Goal: Task Accomplishment & Management: Use online tool/utility

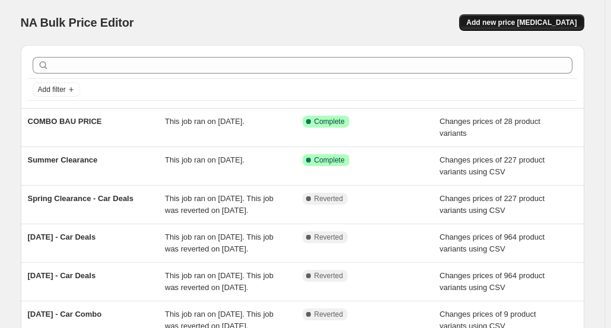
click at [502, 25] on span "Add new price [MEDICAL_DATA]" at bounding box center [522, 22] width 110 height 9
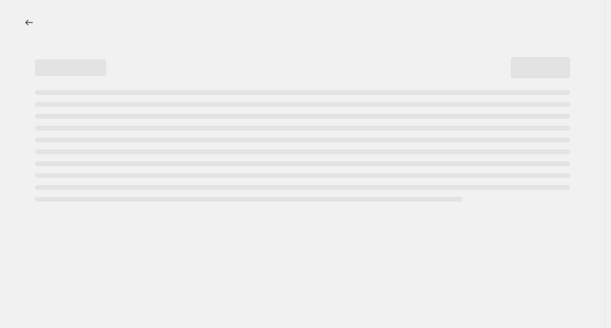
select select "percentage"
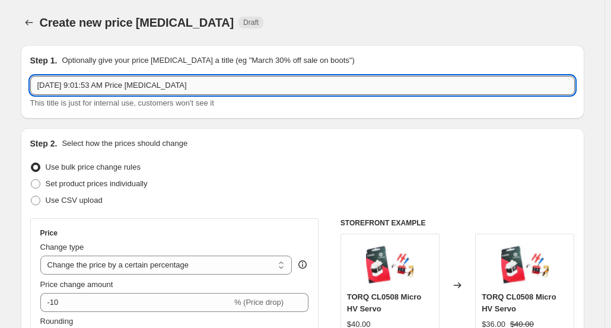
click at [317, 84] on input "[DATE] 9:01:53 AM Price [MEDICAL_DATA]" at bounding box center [302, 85] width 545 height 19
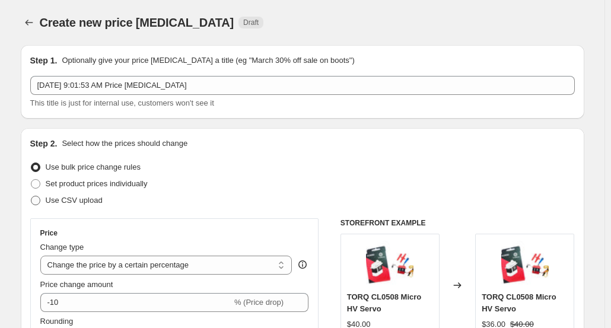
click at [94, 199] on span "Use CSV upload" at bounding box center [74, 200] width 57 height 9
click at [31, 196] on input "Use CSV upload" at bounding box center [31, 196] width 1 height 1
radio input "true"
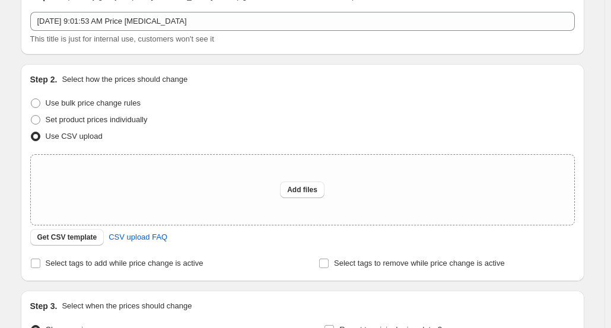
scroll to position [119, 0]
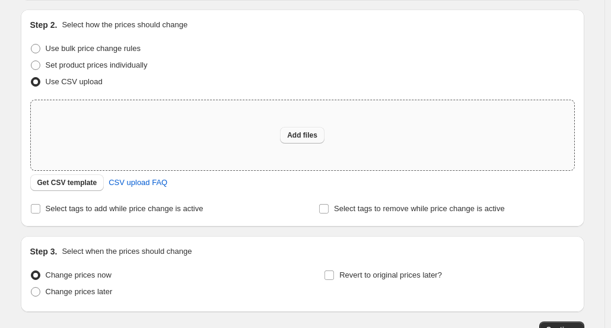
click at [297, 135] on span "Add files" at bounding box center [302, 135] width 30 height 9
type input "C:\fakepath\DRC-Sales Price - DUMBORC.csv"
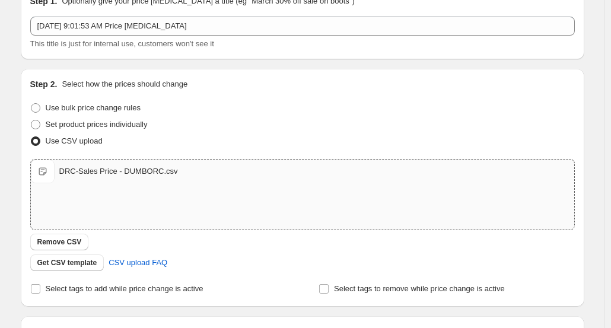
scroll to position [0, 0]
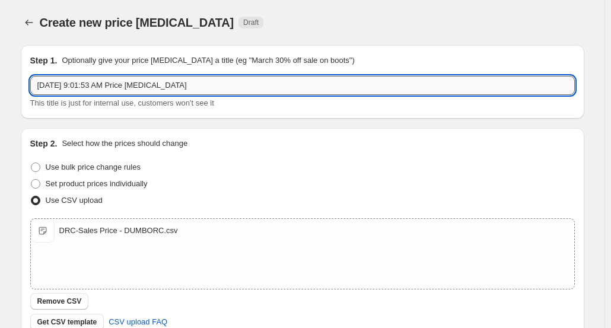
click at [182, 88] on input "[DATE] 9:01:53 AM Price [MEDICAL_DATA]" at bounding box center [302, 85] width 545 height 19
paste input "DUMBORC"
type input "DUMBORC Labor25"
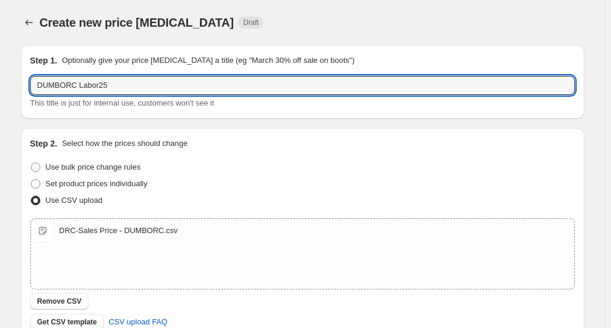
click at [185, 68] on div "Step 1. Optionally give your price [MEDICAL_DATA] a title (eg "March 30% off sa…" at bounding box center [302, 82] width 545 height 55
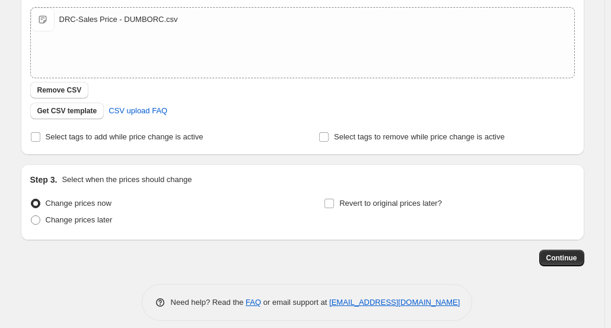
scroll to position [221, 0]
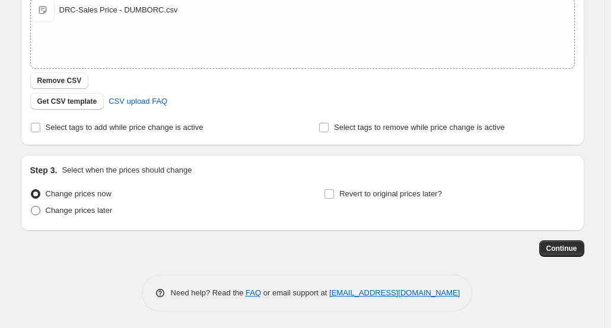
click at [106, 215] on span "Change prices later" at bounding box center [79, 211] width 67 height 12
click at [31, 207] on input "Change prices later" at bounding box center [31, 206] width 1 height 1
radio input "true"
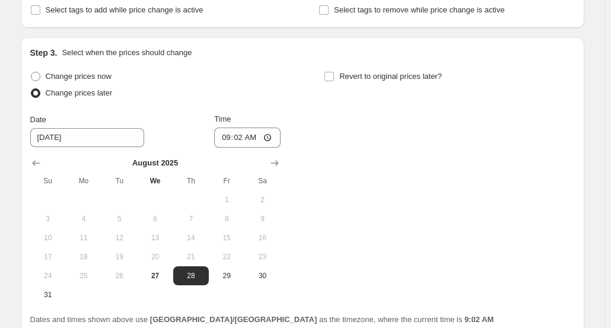
scroll to position [443, 0]
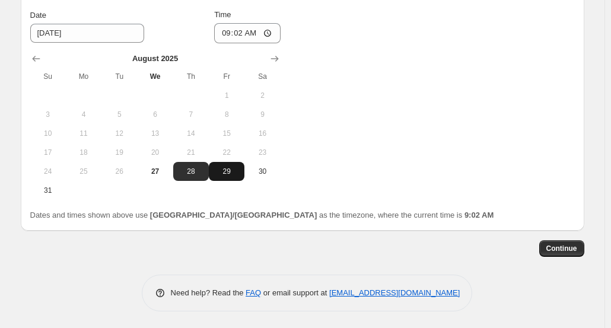
click at [232, 170] on span "29" at bounding box center [227, 171] width 26 height 9
type input "[DATE]"
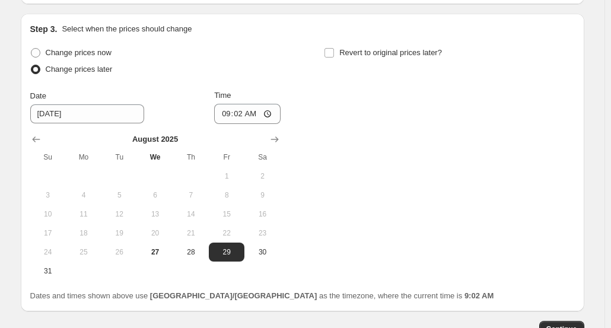
scroll to position [324, 0]
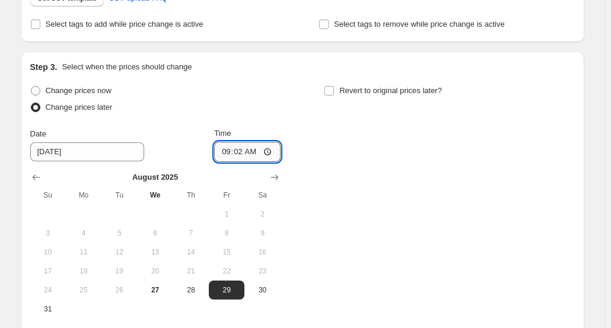
click at [245, 153] on input "09:02" at bounding box center [247, 152] width 66 height 20
type input "10:45"
click at [368, 94] on span "Revert to original prices later?" at bounding box center [391, 90] width 103 height 9
click at [334, 94] on input "Revert to original prices later?" at bounding box center [329, 90] width 9 height 9
checkbox input "true"
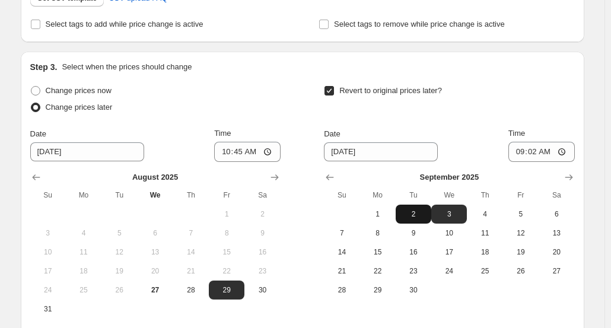
click at [415, 214] on span "2" at bounding box center [414, 214] width 26 height 9
type input "[DATE]"
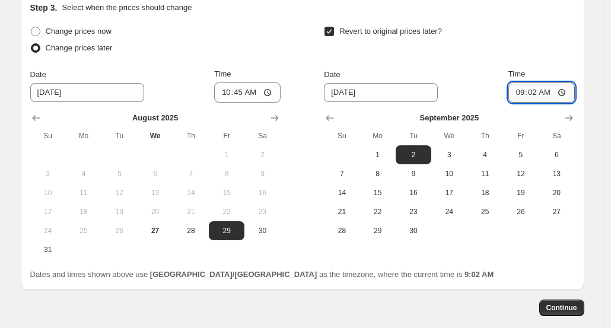
click at [537, 94] on input "09:02" at bounding box center [542, 93] width 66 height 20
type input "11:00"
click at [507, 246] on div "Change prices now Change prices later Date [DATE] Time 10:45 [DATE] Su Mo Tu We…" at bounding box center [302, 141] width 545 height 236
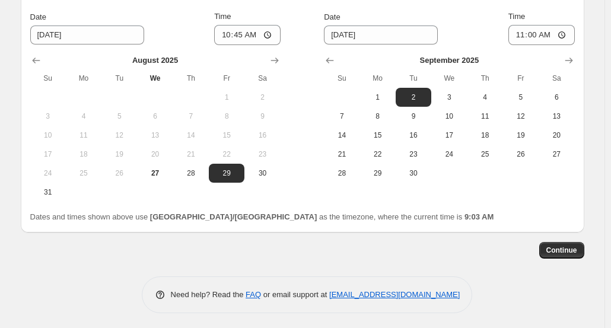
scroll to position [443, 0]
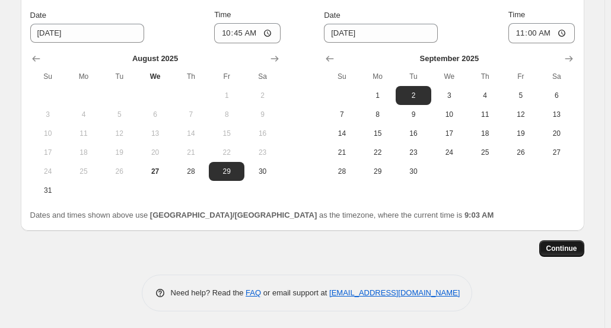
click at [561, 248] on span "Continue" at bounding box center [562, 248] width 31 height 9
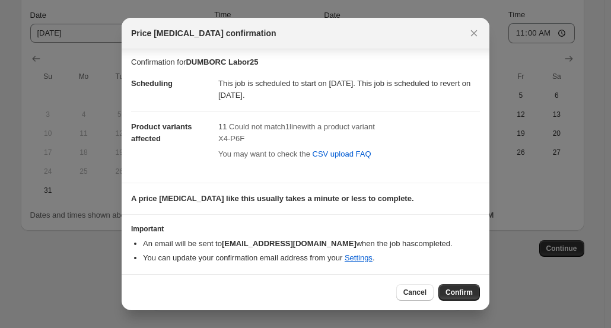
scroll to position [2, 0]
click at [454, 287] on button "Confirm" at bounding box center [460, 292] width 42 height 17
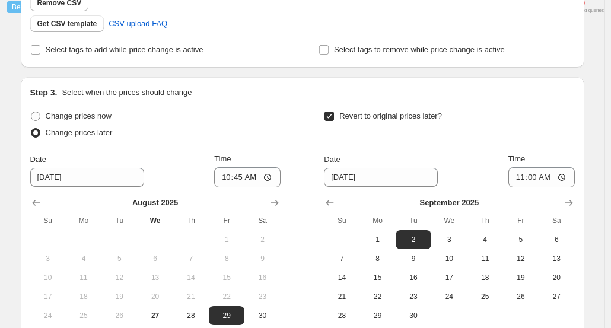
scroll to position [515, 0]
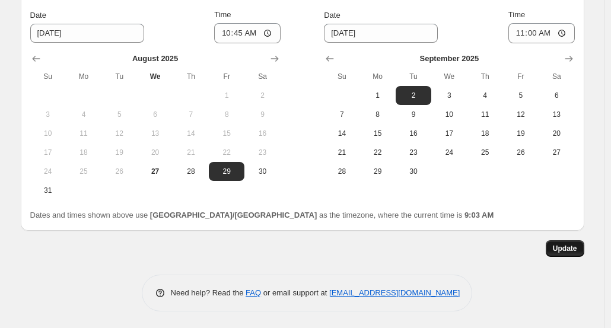
click at [560, 252] on span "Update" at bounding box center [565, 248] width 24 height 9
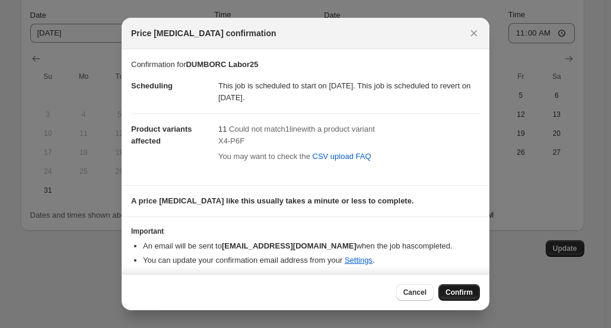
click at [467, 290] on span "Confirm" at bounding box center [459, 292] width 27 height 9
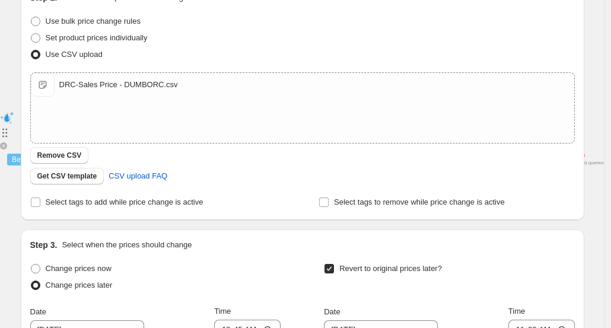
scroll to position [0, 0]
